Goal: Use online tool/utility: Utilize a website feature to perform a specific function

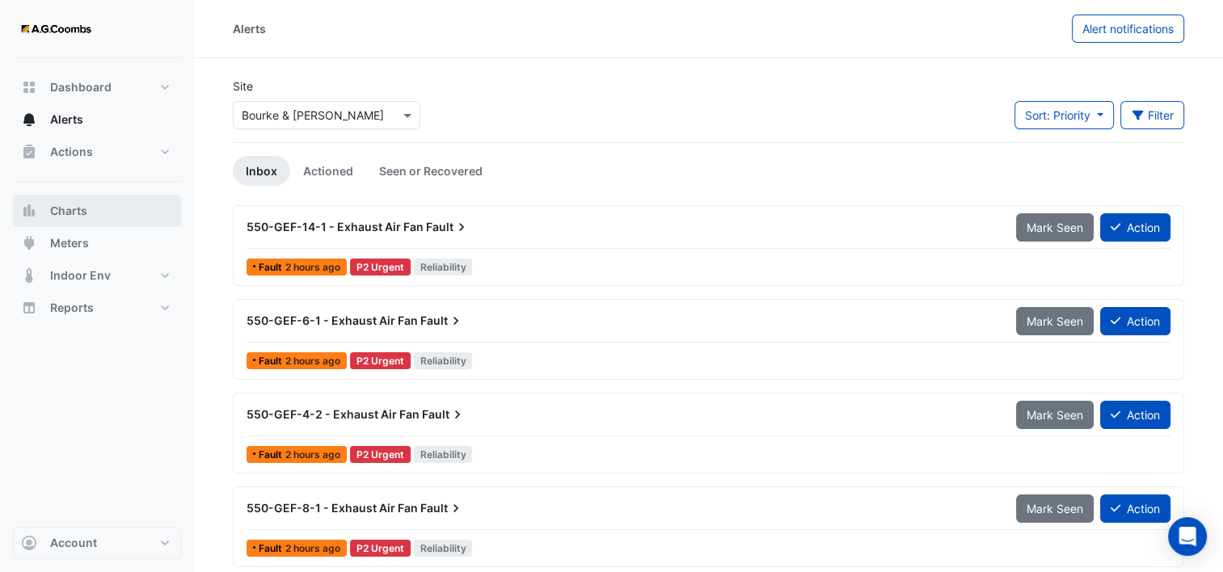
click at [116, 211] on button "Charts" at bounding box center [97, 211] width 168 height 32
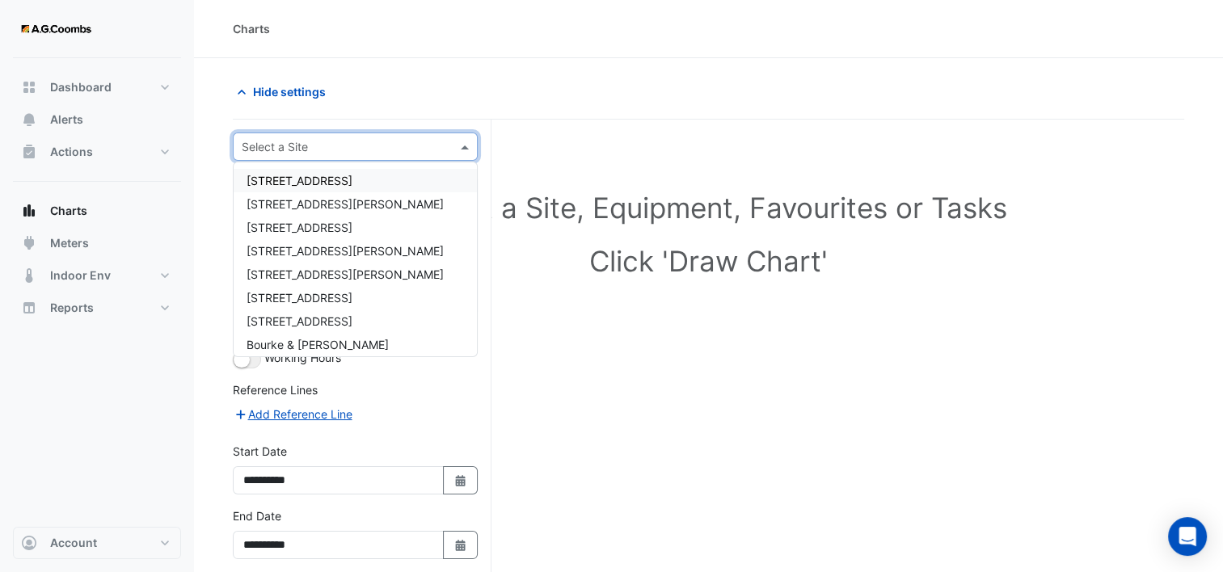
click at [309, 148] on input "text" at bounding box center [339, 147] width 195 height 17
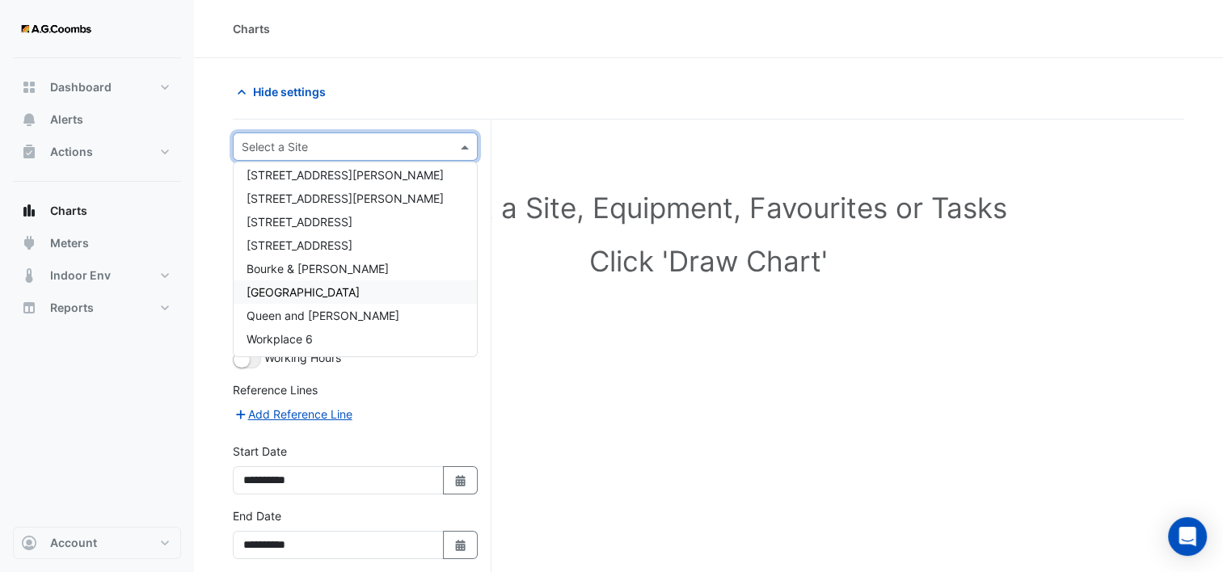
click at [323, 289] on span "[GEOGRAPHIC_DATA]" at bounding box center [302, 292] width 113 height 14
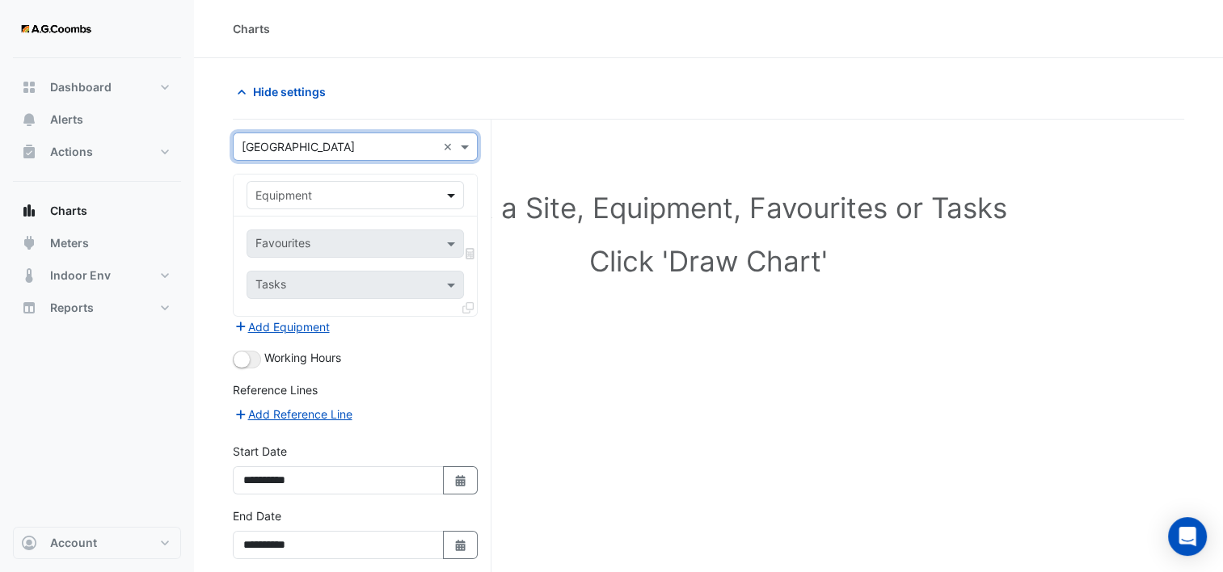
click at [447, 196] on span at bounding box center [453, 195] width 20 height 17
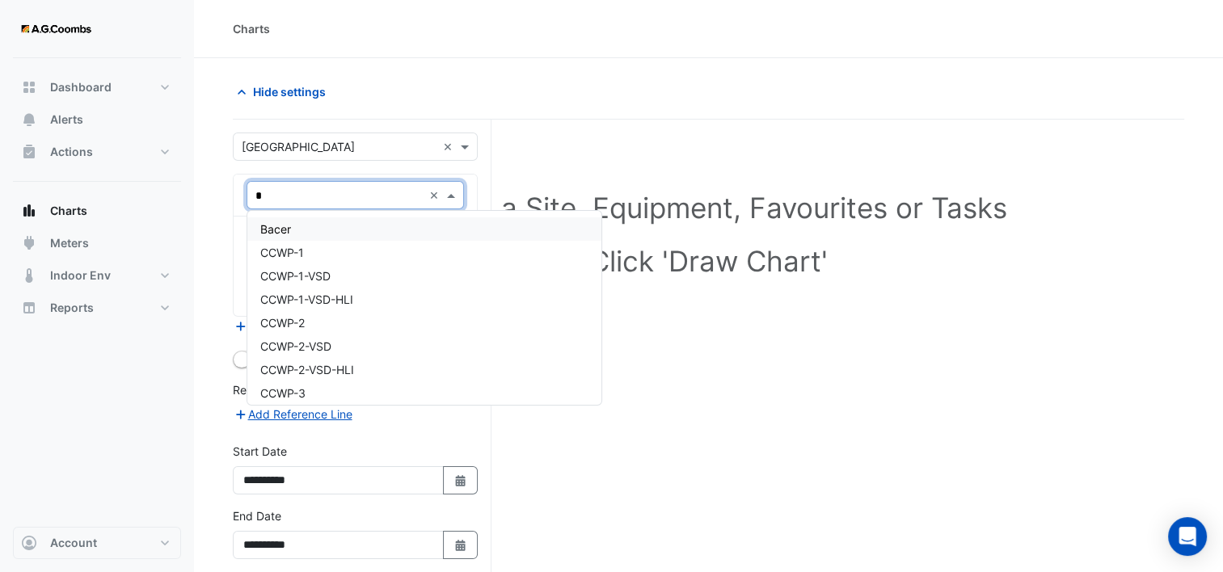
type input "**"
click at [364, 226] on div "CHILLER-1" at bounding box center [355, 228] width 217 height 23
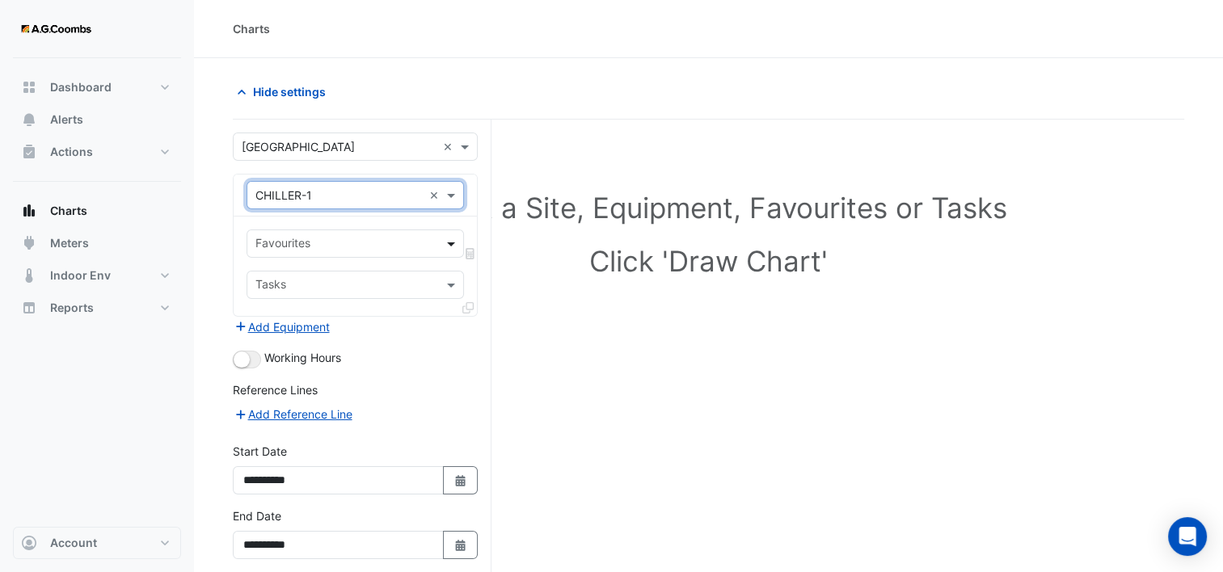
click at [444, 246] on span at bounding box center [453, 243] width 20 height 17
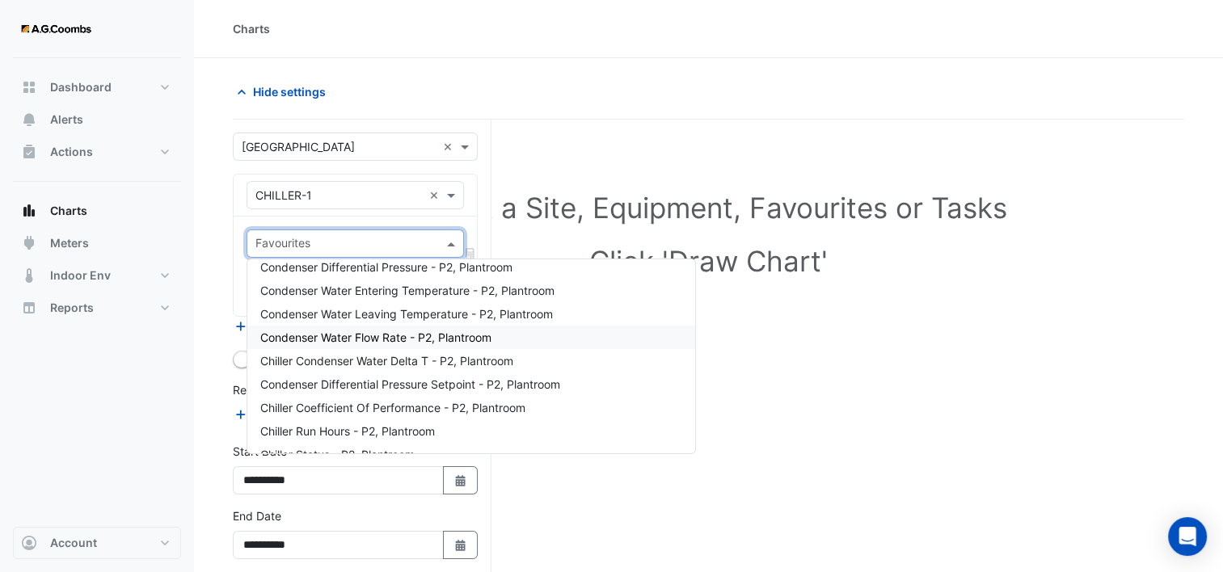
scroll to position [0, 0]
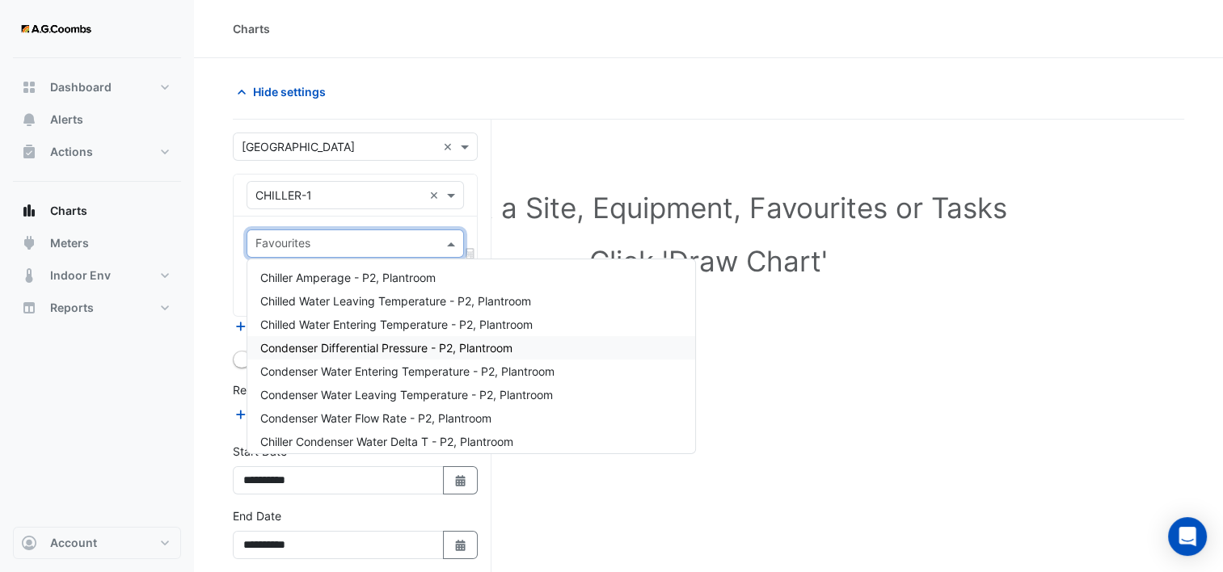
click at [390, 346] on span "Condenser Differential Pressure - P2, Plantroom" at bounding box center [386, 348] width 252 height 14
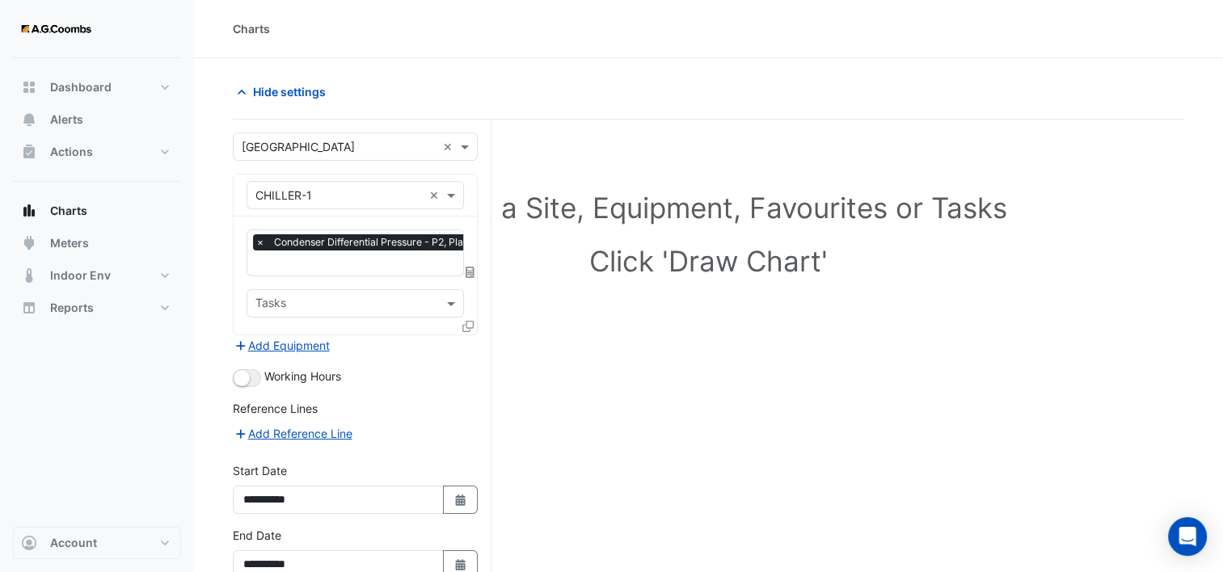
click at [469, 324] on icon at bounding box center [467, 326] width 11 height 11
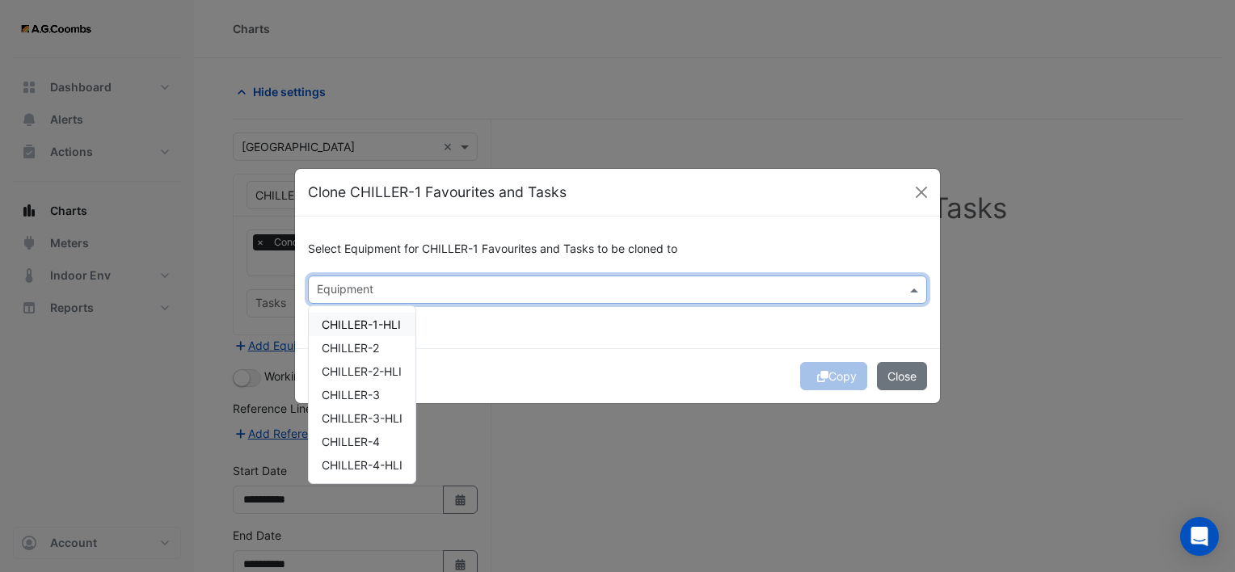
click at [452, 294] on input "text" at bounding box center [608, 291] width 583 height 17
click at [385, 343] on div "CHILLER-2" at bounding box center [362, 347] width 107 height 23
click at [359, 394] on span "CHILLER-3" at bounding box center [351, 395] width 58 height 14
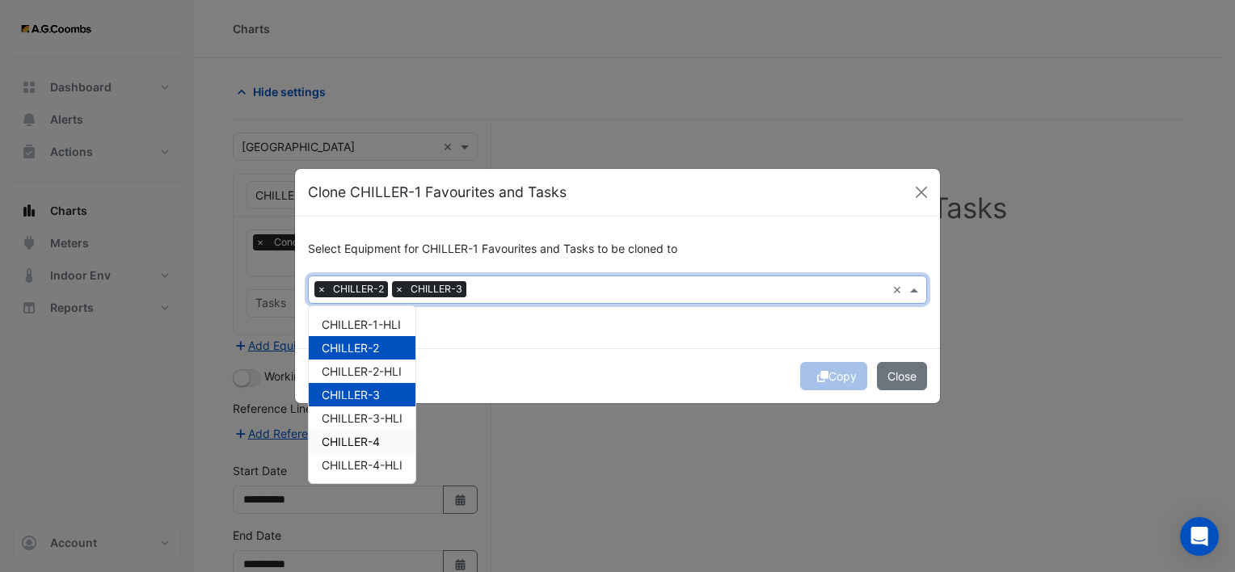
click at [350, 437] on span "CHILLER-4" at bounding box center [351, 442] width 58 height 14
click at [520, 349] on div "Copy Close" at bounding box center [617, 375] width 645 height 55
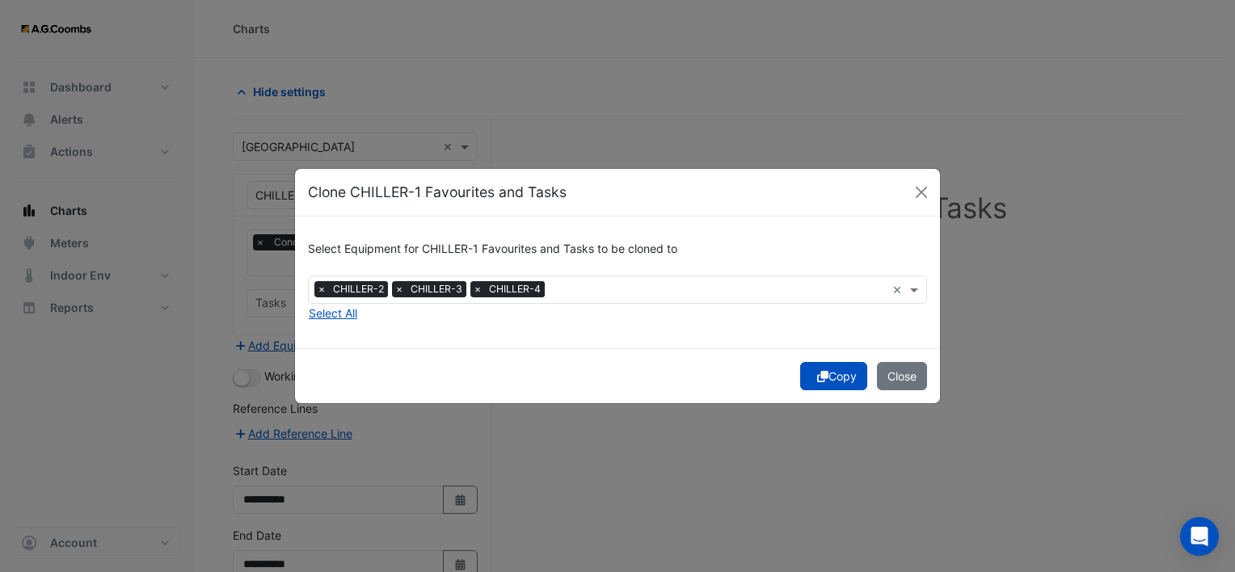
click at [831, 377] on button "Copy" at bounding box center [833, 376] width 67 height 28
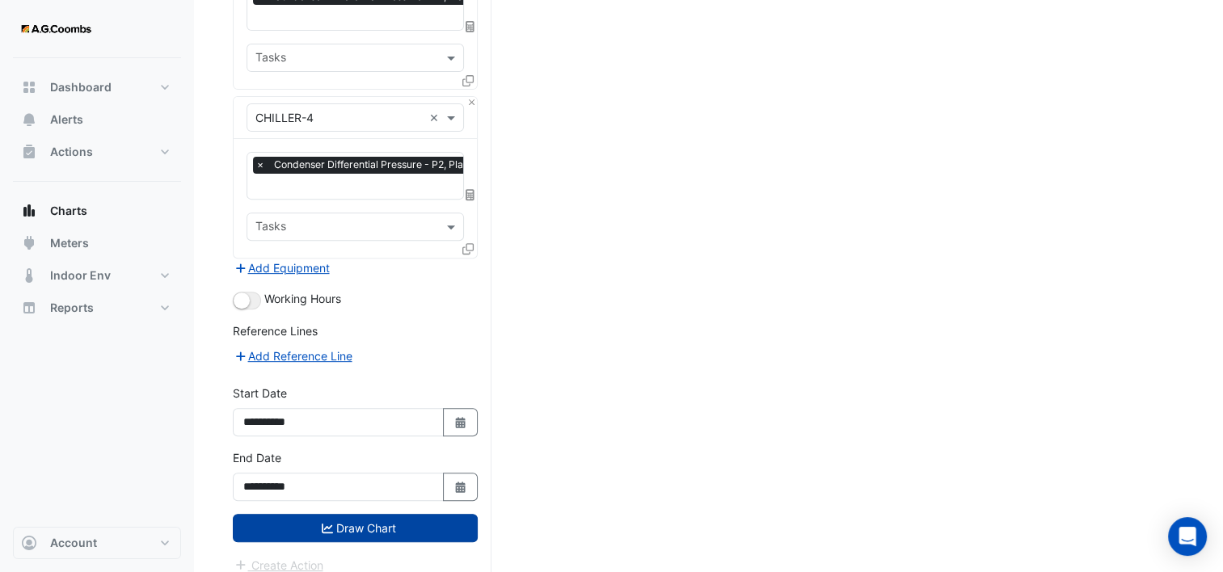
click at [394, 514] on button "Draw Chart" at bounding box center [355, 528] width 245 height 28
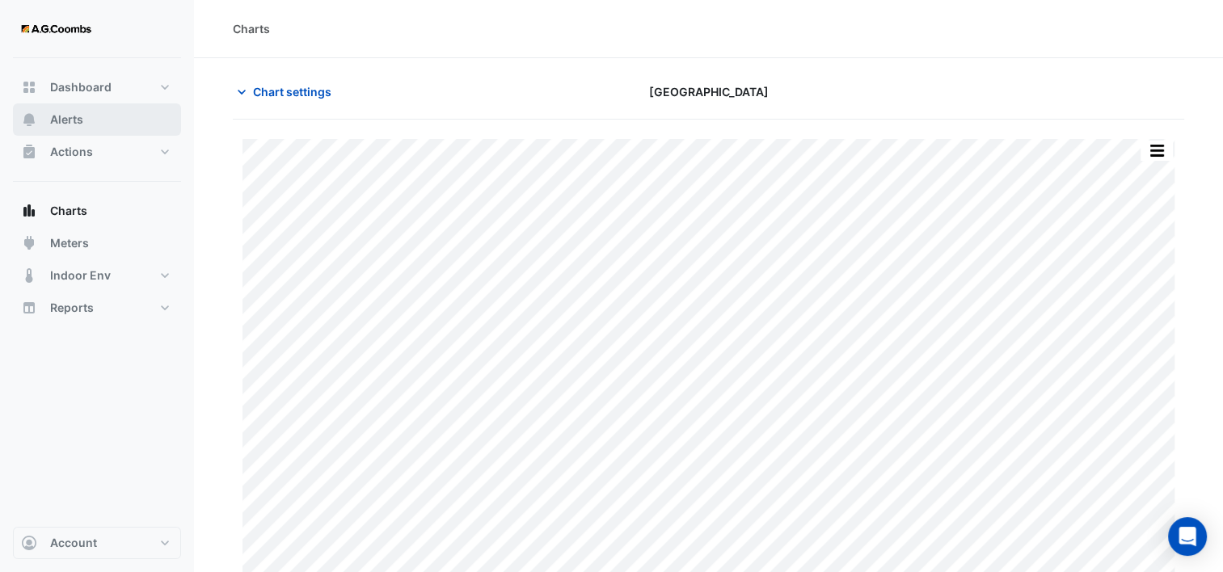
click at [78, 116] on span "Alerts" at bounding box center [66, 120] width 33 height 16
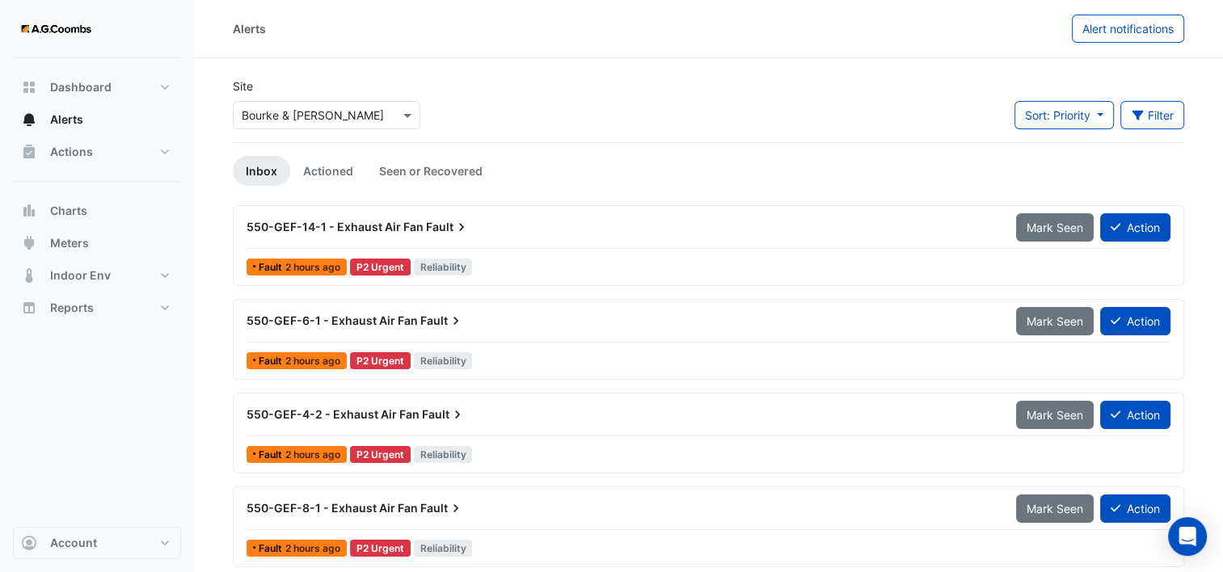
click at [339, 118] on input "text" at bounding box center [310, 115] width 137 height 17
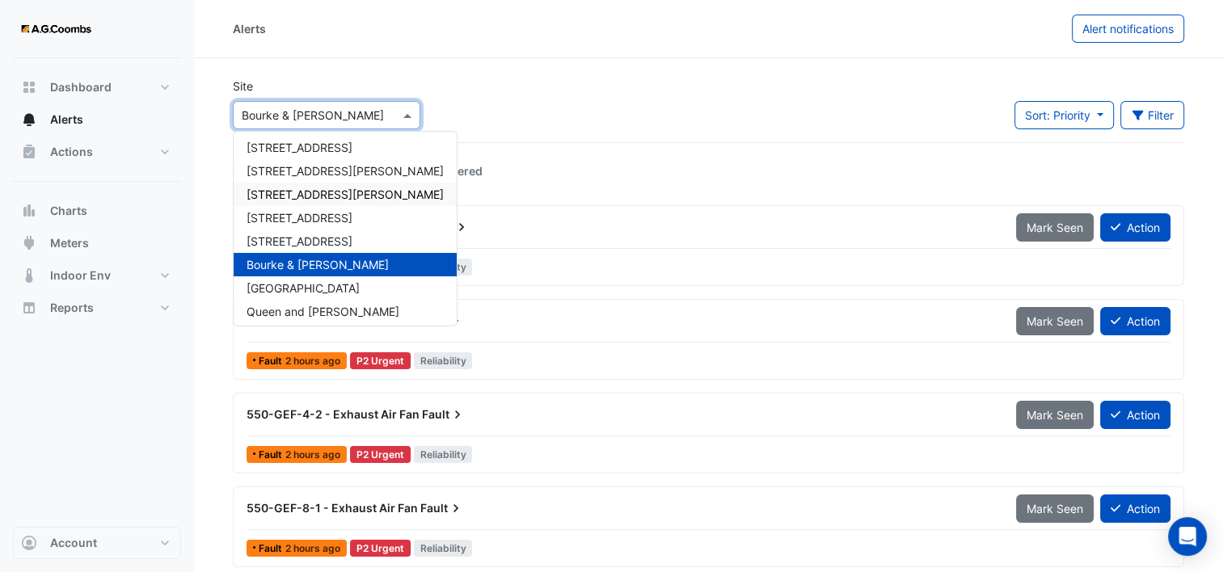
scroll to position [76, 0]
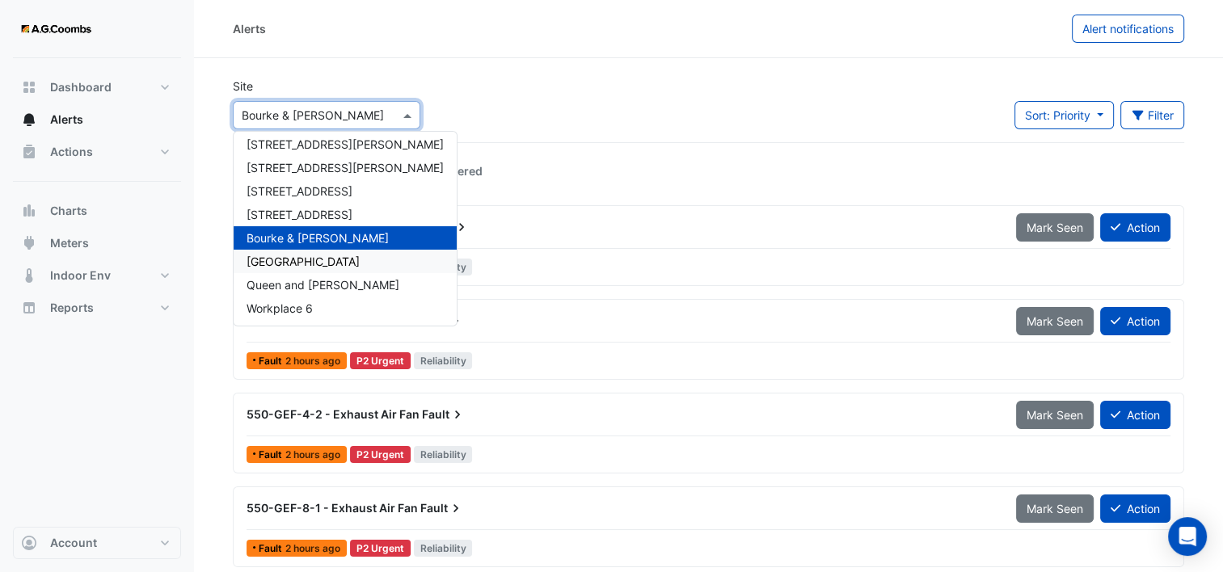
click at [303, 255] on span "[GEOGRAPHIC_DATA]" at bounding box center [302, 262] width 113 height 14
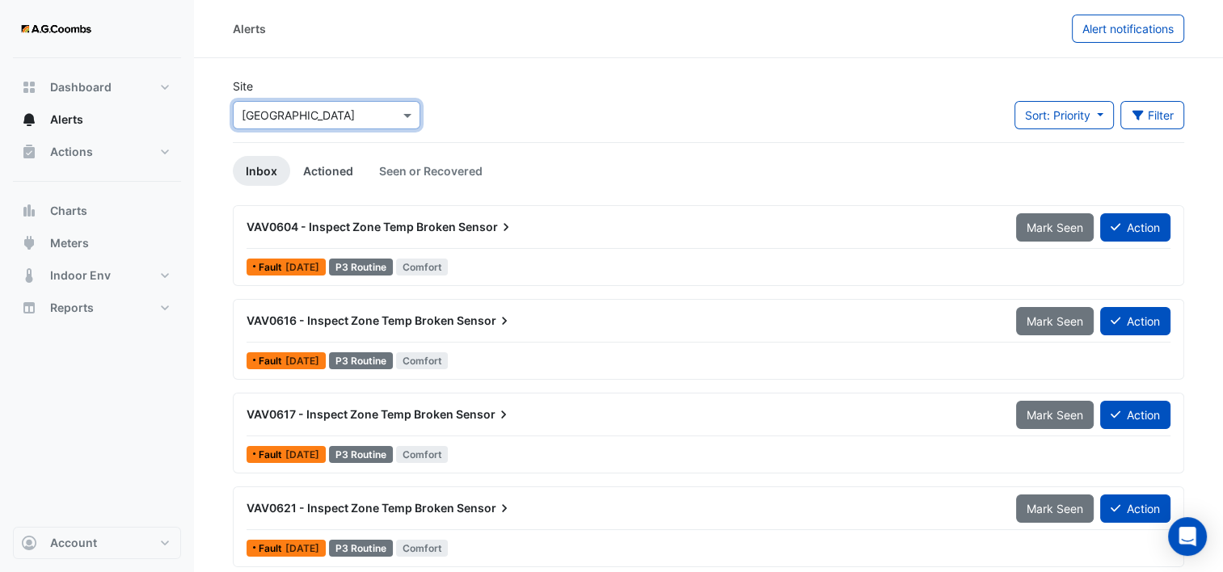
click at [327, 178] on link "Actioned" at bounding box center [328, 171] width 76 height 30
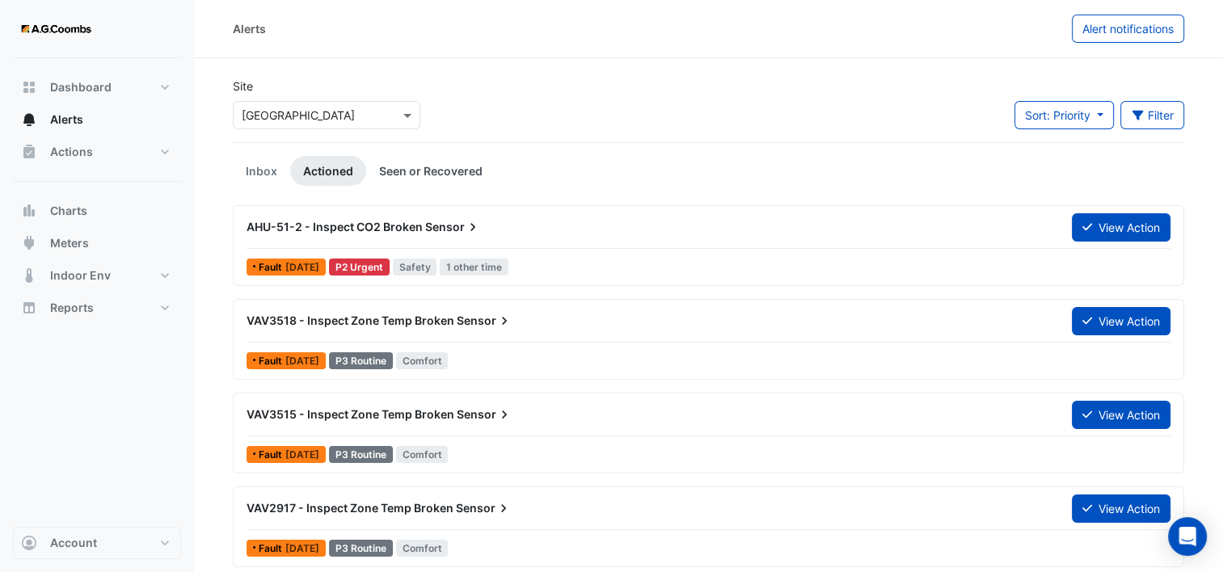
click at [398, 168] on link "Seen or Recovered" at bounding box center [430, 171] width 129 height 30
